Goal: Task Accomplishment & Management: Use online tool/utility

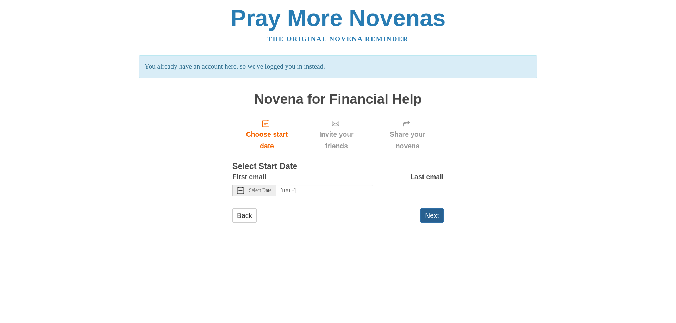
click at [427, 217] on button "Next" at bounding box center [431, 216] width 23 height 14
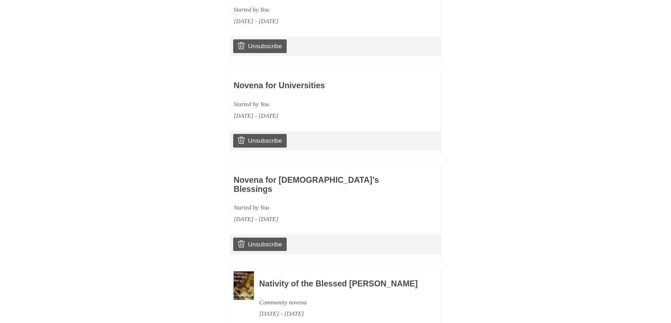
scroll to position [447, 0]
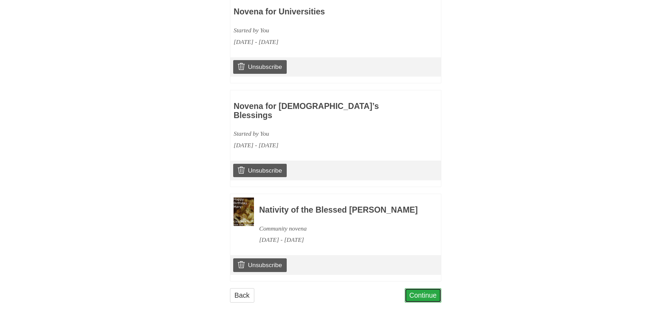
click at [419, 297] on link "Continue" at bounding box center [422, 296] width 37 height 14
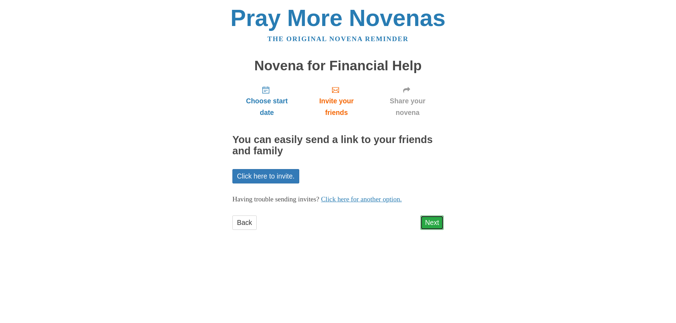
click at [432, 222] on link "Next" at bounding box center [431, 223] width 23 height 14
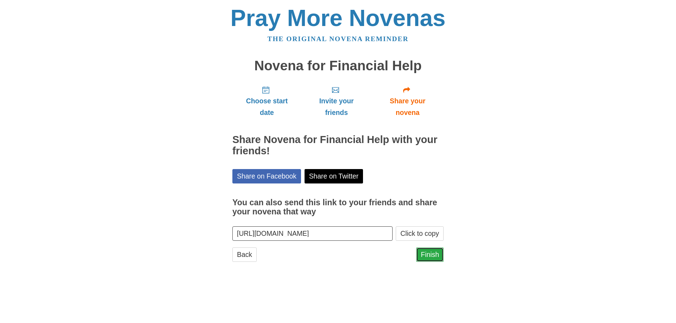
click at [419, 254] on link "Finish" at bounding box center [429, 255] width 27 height 14
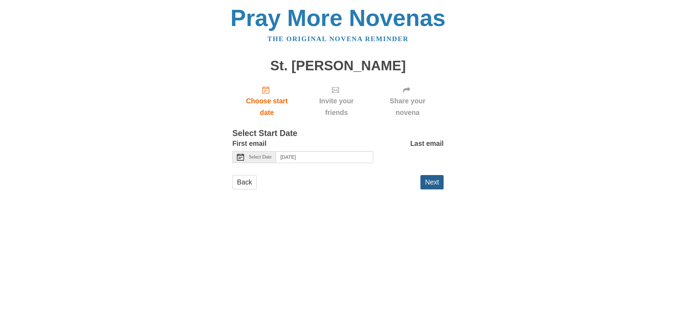
click at [434, 182] on button "Next" at bounding box center [431, 182] width 23 height 14
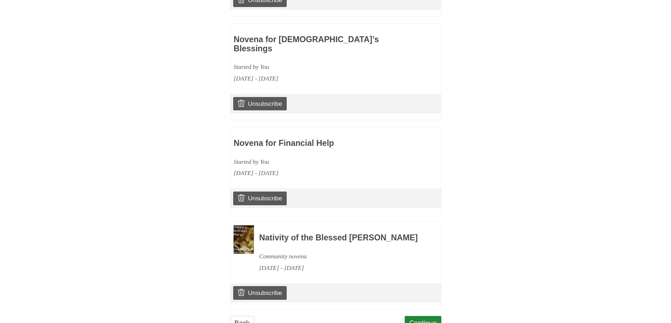
scroll to position [542, 0]
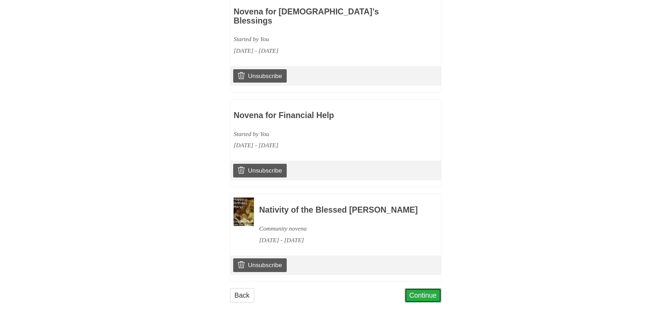
click at [425, 294] on link "Continue" at bounding box center [422, 296] width 37 height 14
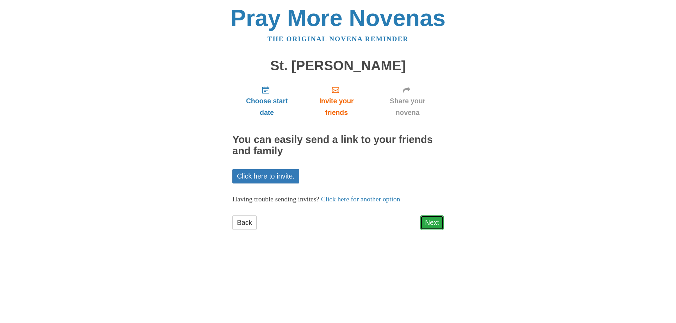
click at [428, 221] on link "Next" at bounding box center [431, 223] width 23 height 14
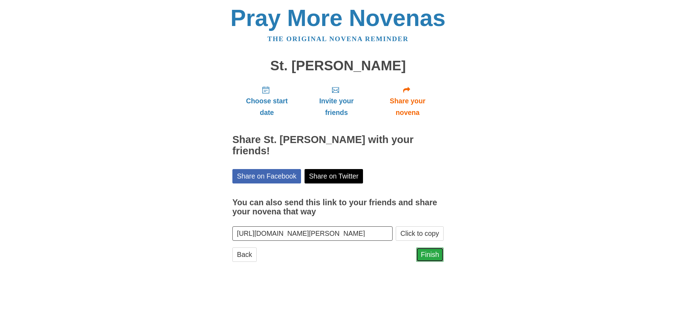
click at [429, 253] on link "Finish" at bounding box center [429, 255] width 27 height 14
